Goal: Task Accomplishment & Management: Use online tool/utility

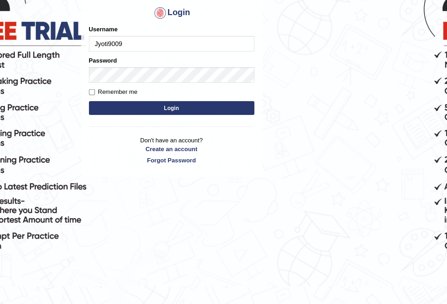
click at [160, 125] on button "Login" at bounding box center [223, 125] width 127 height 11
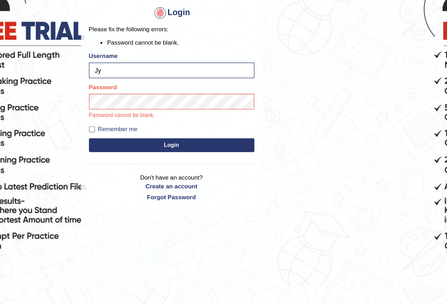
type input "J"
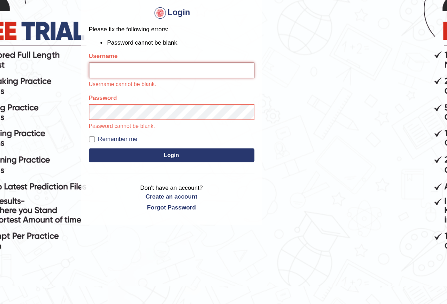
type input "manjot789"
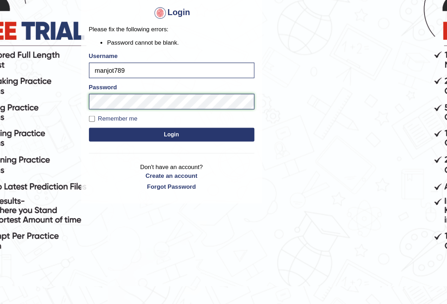
click at [160, 145] on button "Login" at bounding box center [223, 145] width 127 height 11
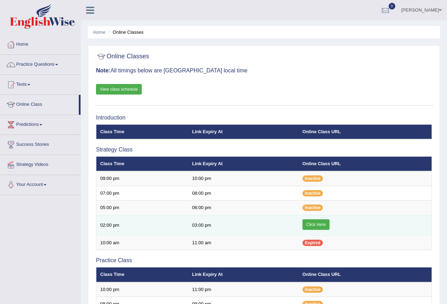
click at [328, 226] on link "Click Here" at bounding box center [315, 224] width 27 height 11
